Goal: Task Accomplishment & Management: Manage account settings

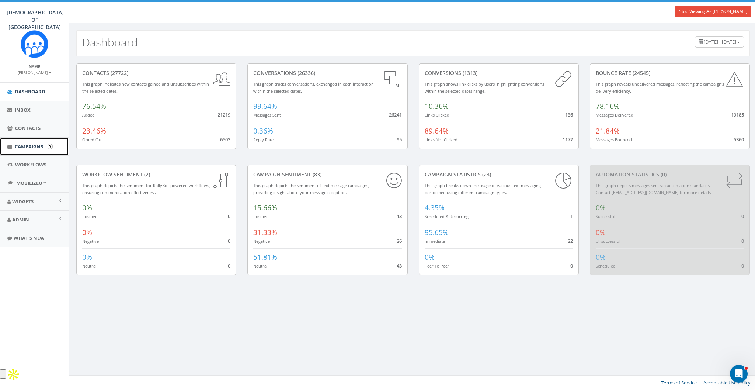
click at [24, 151] on link "Campaigns" at bounding box center [34, 147] width 69 height 18
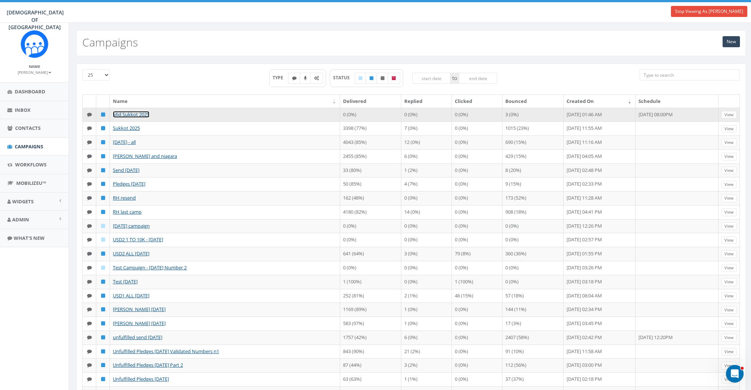
click at [131, 113] on link "Mid Sukkot 2025" at bounding box center [131, 114] width 37 height 7
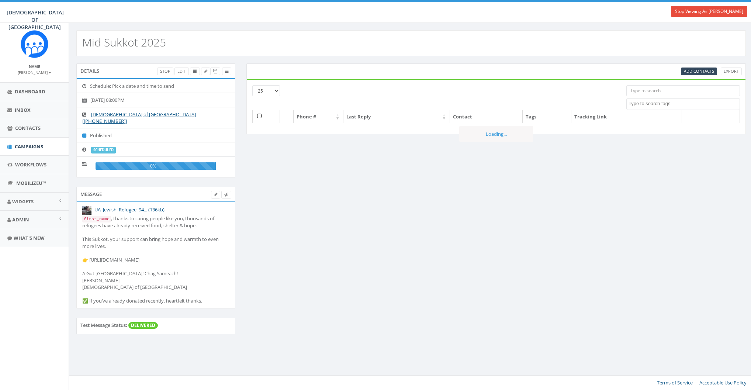
select select
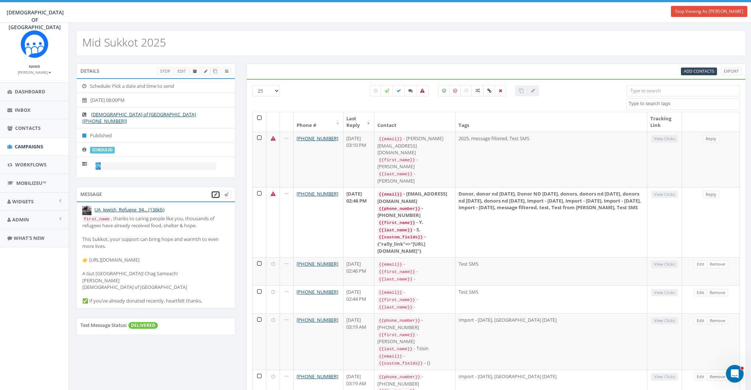
click at [216, 193] on icon at bounding box center [215, 195] width 3 height 4
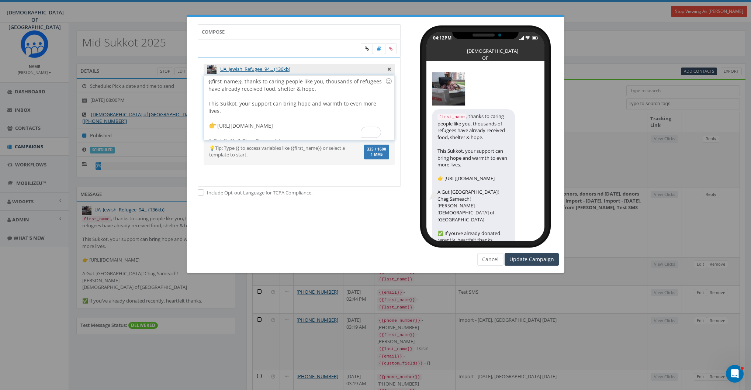
drag, startPoint x: 285, startPoint y: 126, endPoint x: 218, endPoint y: 124, distance: 66.8
click at [218, 124] on div "{{first_name}}, thanks to caring people like you, thousands of refugees have al…" at bounding box center [299, 108] width 190 height 65
click at [255, 126] on div "{{first_name}}, thanks to caring people like you, thousands of refugees have al…" at bounding box center [299, 108] width 190 height 65
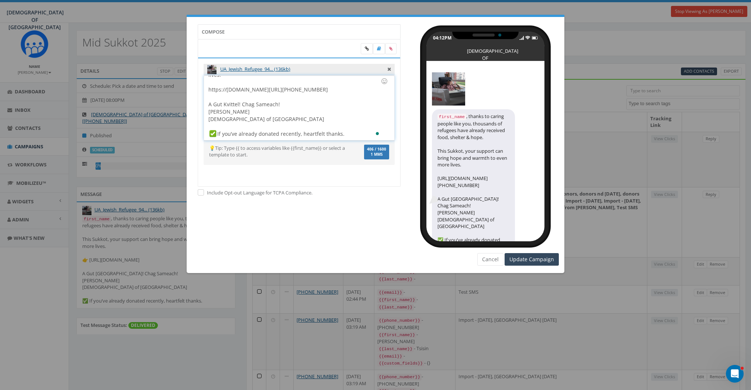
scroll to position [40, 0]
click at [385, 81] on div at bounding box center [384, 81] width 13 height 13
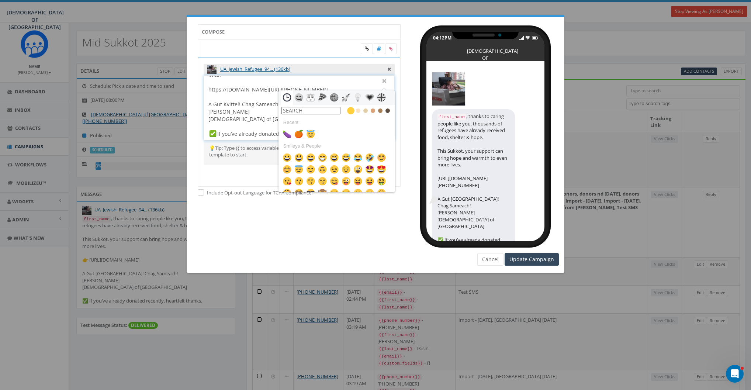
click at [331, 110] on input "text" at bounding box center [310, 110] width 59 height 7
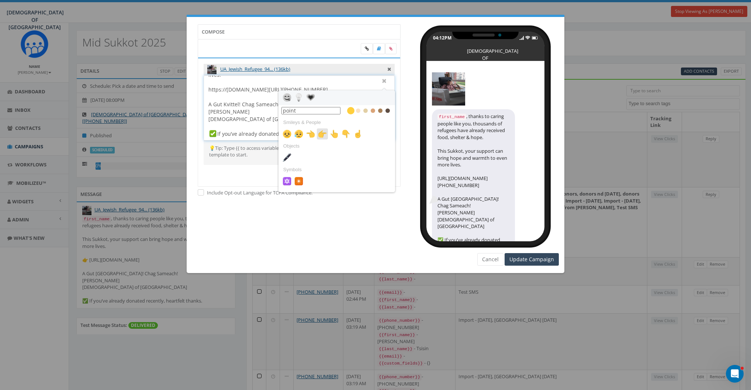
click at [325, 138] on icon at bounding box center [322, 133] width 11 height 11
type input "point"
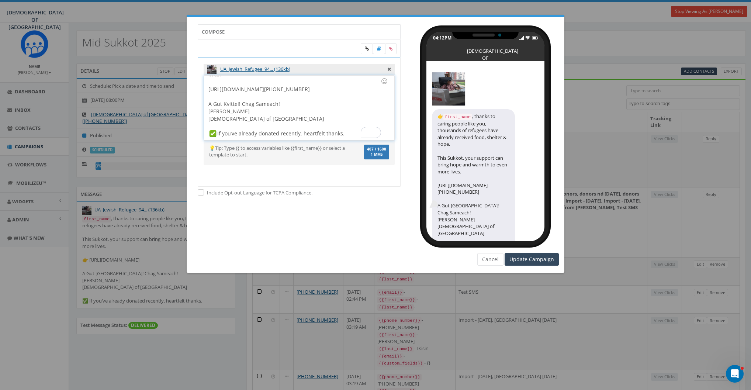
scroll to position [0, 0]
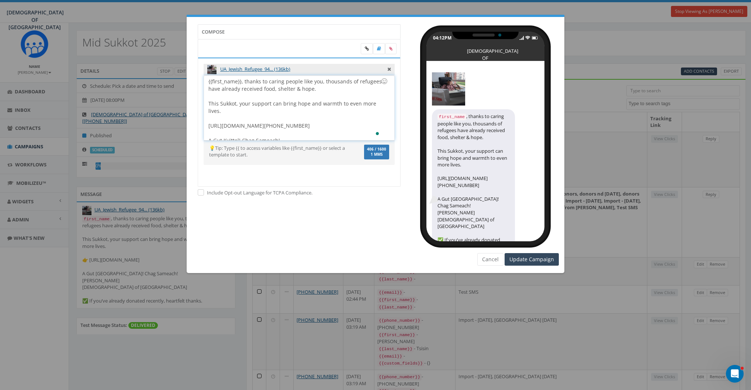
click at [69, 317] on div "Compose UA_Jewish_Refugee_94... (136kb) {{first_name}}, thanks to caring people…" at bounding box center [375, 195] width 751 height 390
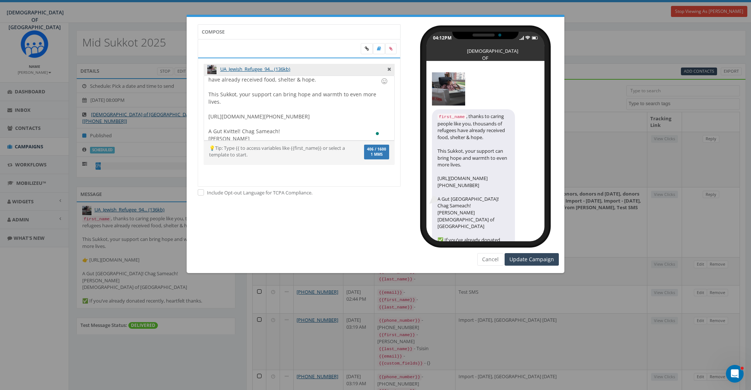
scroll to position [10, 0]
click at [518, 259] on input "Update Campaign" at bounding box center [532, 259] width 54 height 13
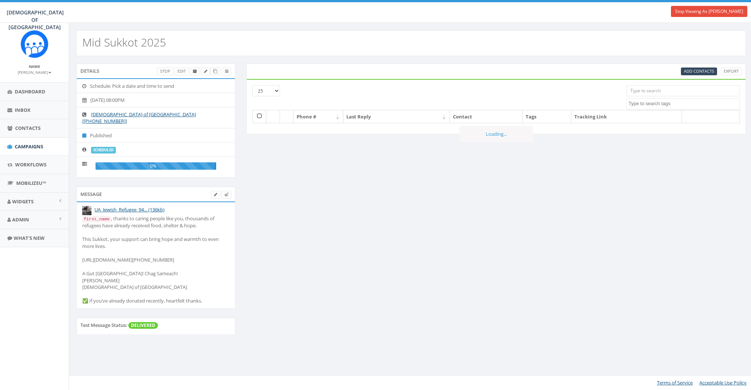
select select
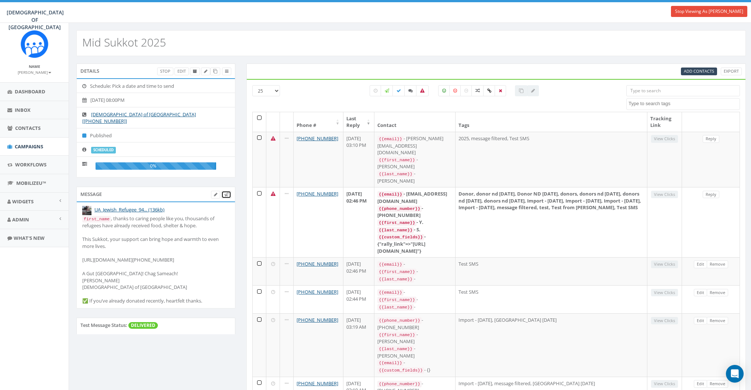
click at [225, 193] on icon at bounding box center [226, 195] width 4 height 4
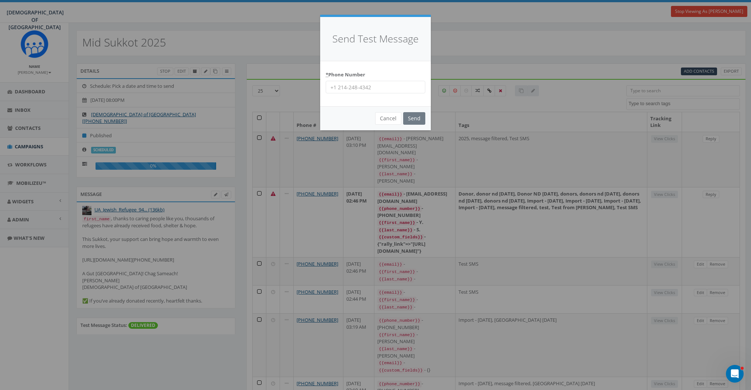
click at [338, 87] on input "* Phone Number" at bounding box center [376, 87] width 100 height 13
type input "8587365358"
click at [412, 115] on input "Send" at bounding box center [414, 118] width 22 height 13
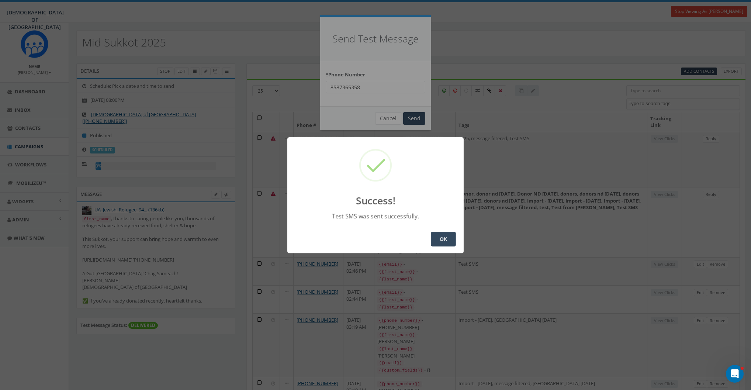
click at [440, 234] on button "OK" at bounding box center [443, 239] width 25 height 15
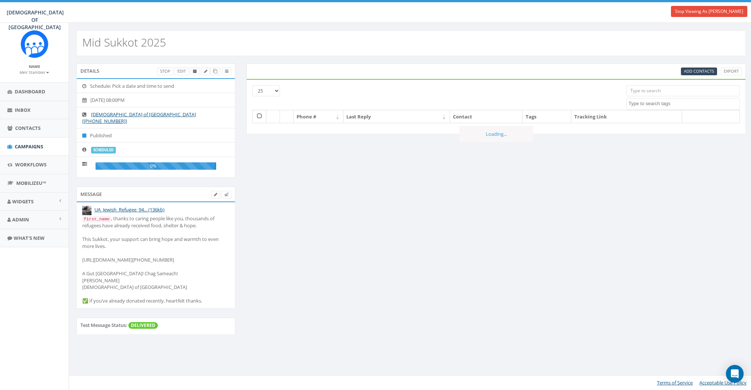
select select
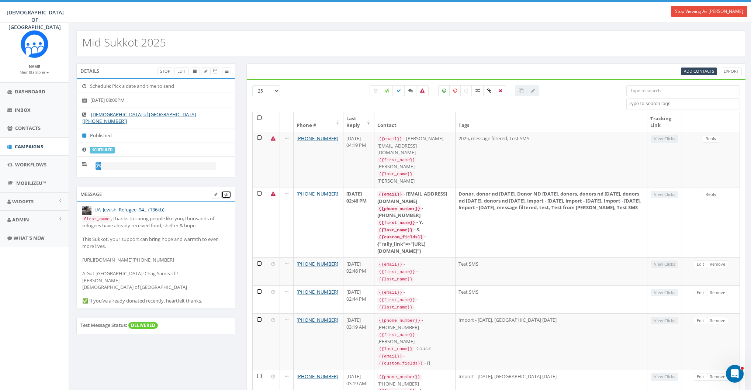
click at [227, 193] on icon at bounding box center [226, 195] width 4 height 4
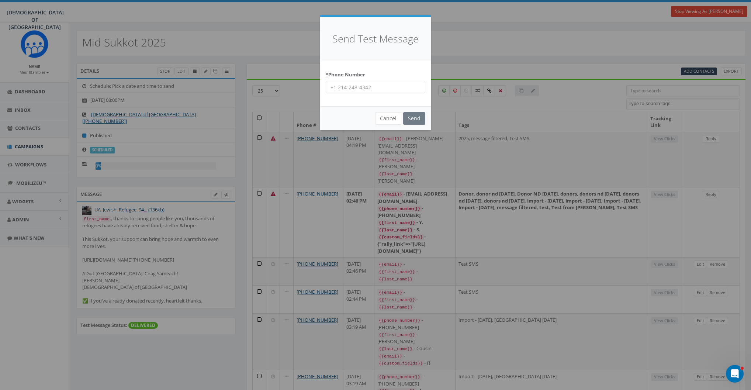
click at [365, 85] on input "* Phone Number" at bounding box center [376, 87] width 100 height 13
type input "85873"
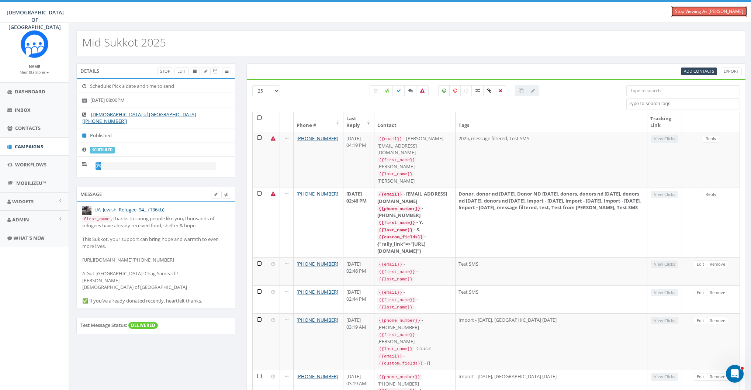
click at [699, 15] on link "Stop Viewing As [PERSON_NAME]" at bounding box center [709, 11] width 76 height 11
